Goal: Transaction & Acquisition: Purchase product/service

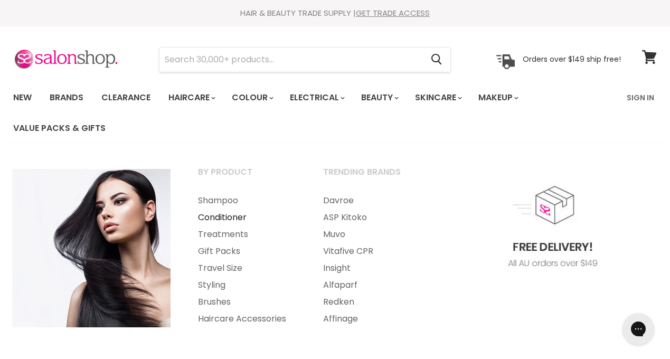
click at [235, 214] on link "Conditioner" at bounding box center [246, 217] width 123 height 17
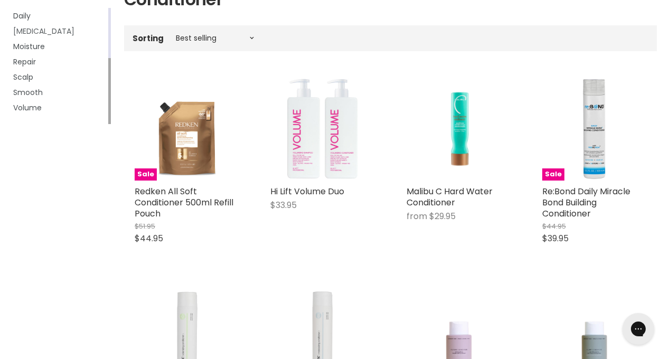
scroll to position [221, 0]
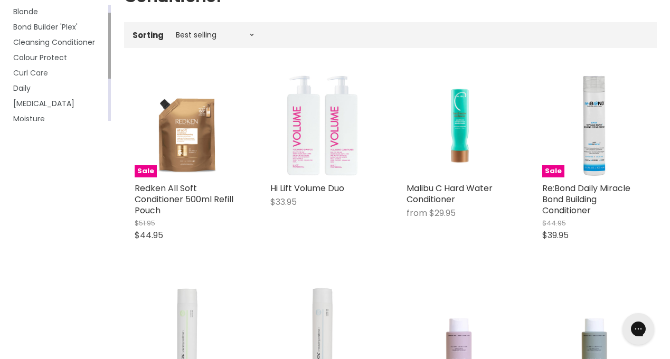
click at [38, 74] on span "Curl Care" at bounding box center [30, 73] width 35 height 11
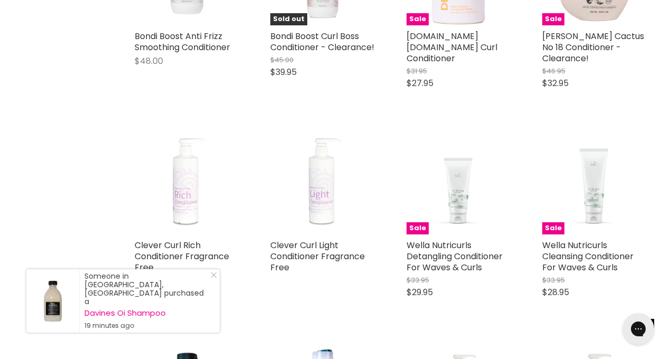
scroll to position [776, 0]
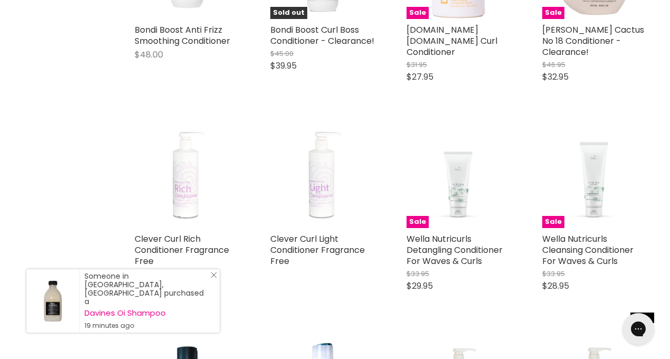
click at [211, 278] on icon "Close Icon" at bounding box center [214, 275] width 6 height 6
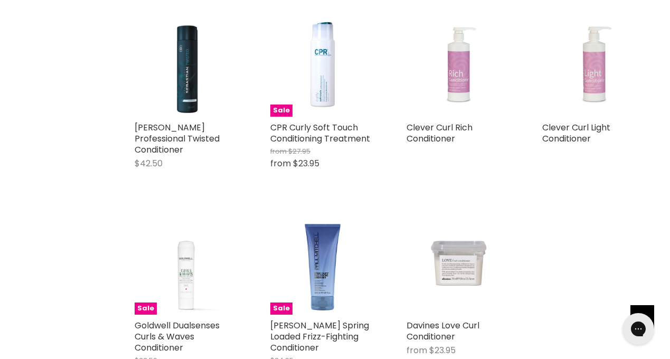
scroll to position [1098, 0]
click at [459, 71] on img "Main content" at bounding box center [458, 64] width 78 height 104
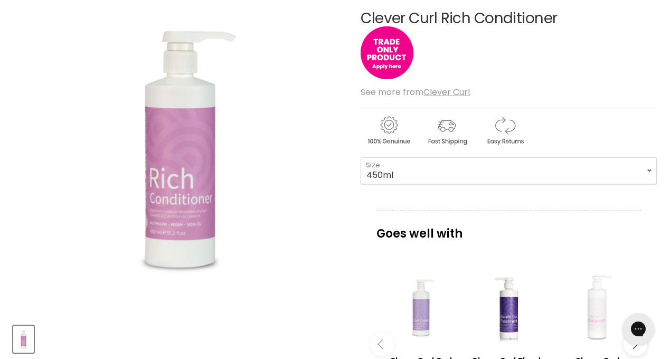
scroll to position [129, 0]
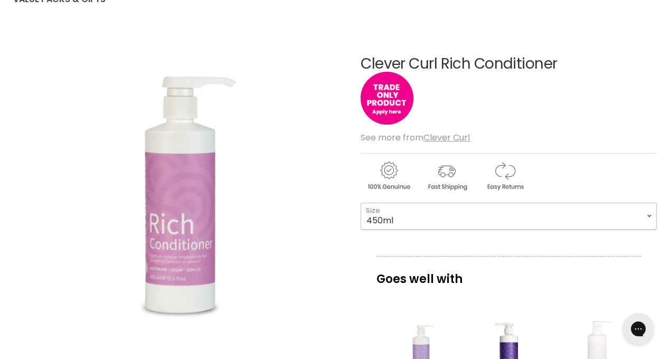
click at [395, 218] on select "450ml 1L 130ml" at bounding box center [508, 216] width 296 height 26
click at [360, 203] on select "450ml 1L 130ml" at bounding box center [508, 216] width 296 height 26
select select "1L"
